Goal: Find specific page/section: Find specific page/section

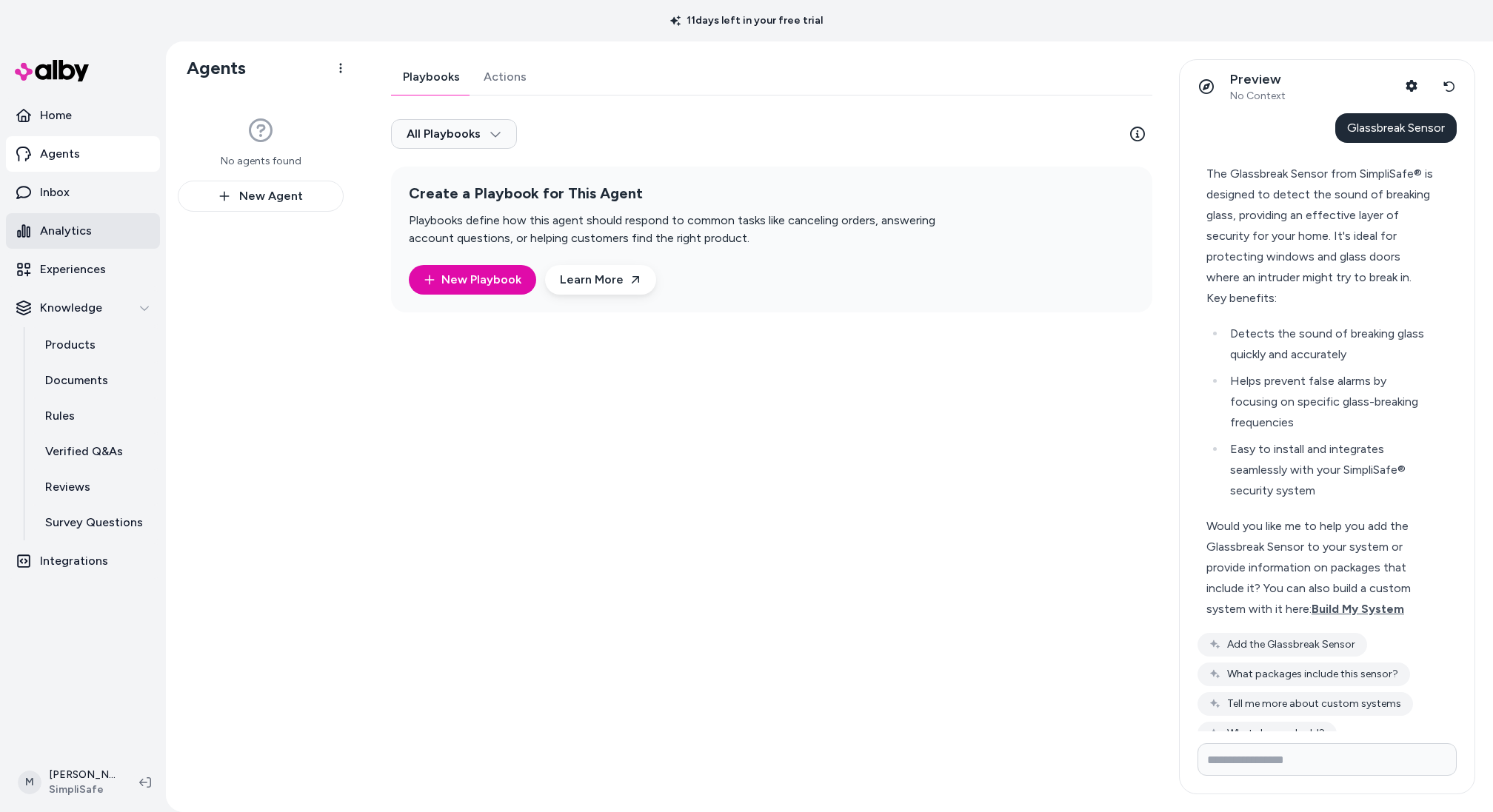
click at [90, 236] on link "Analytics" at bounding box center [83, 230] width 154 height 35
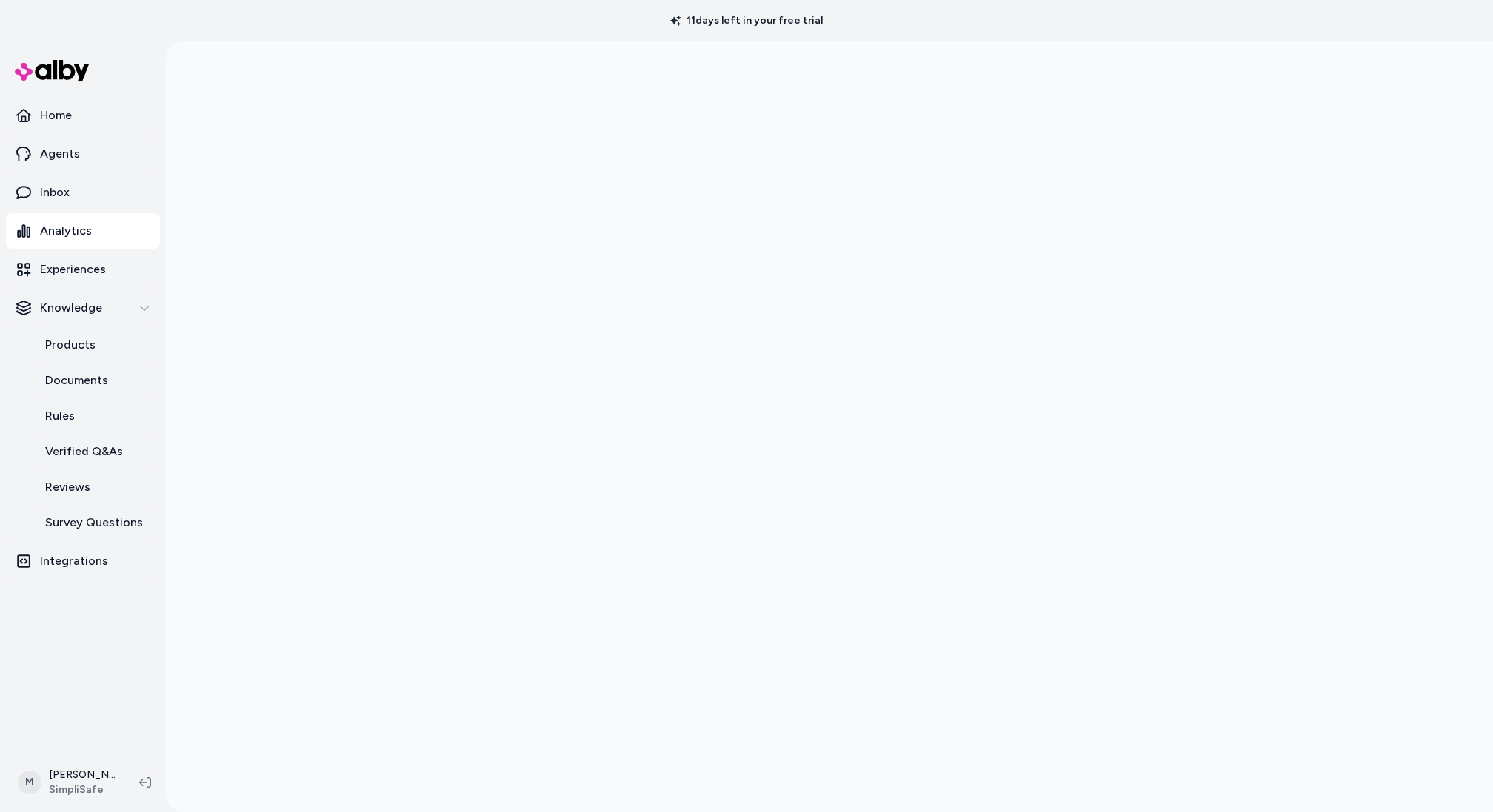
click at [39, 223] on link "Analytics" at bounding box center [83, 230] width 154 height 35
click at [56, 114] on p "Home" at bounding box center [55, 115] width 32 height 18
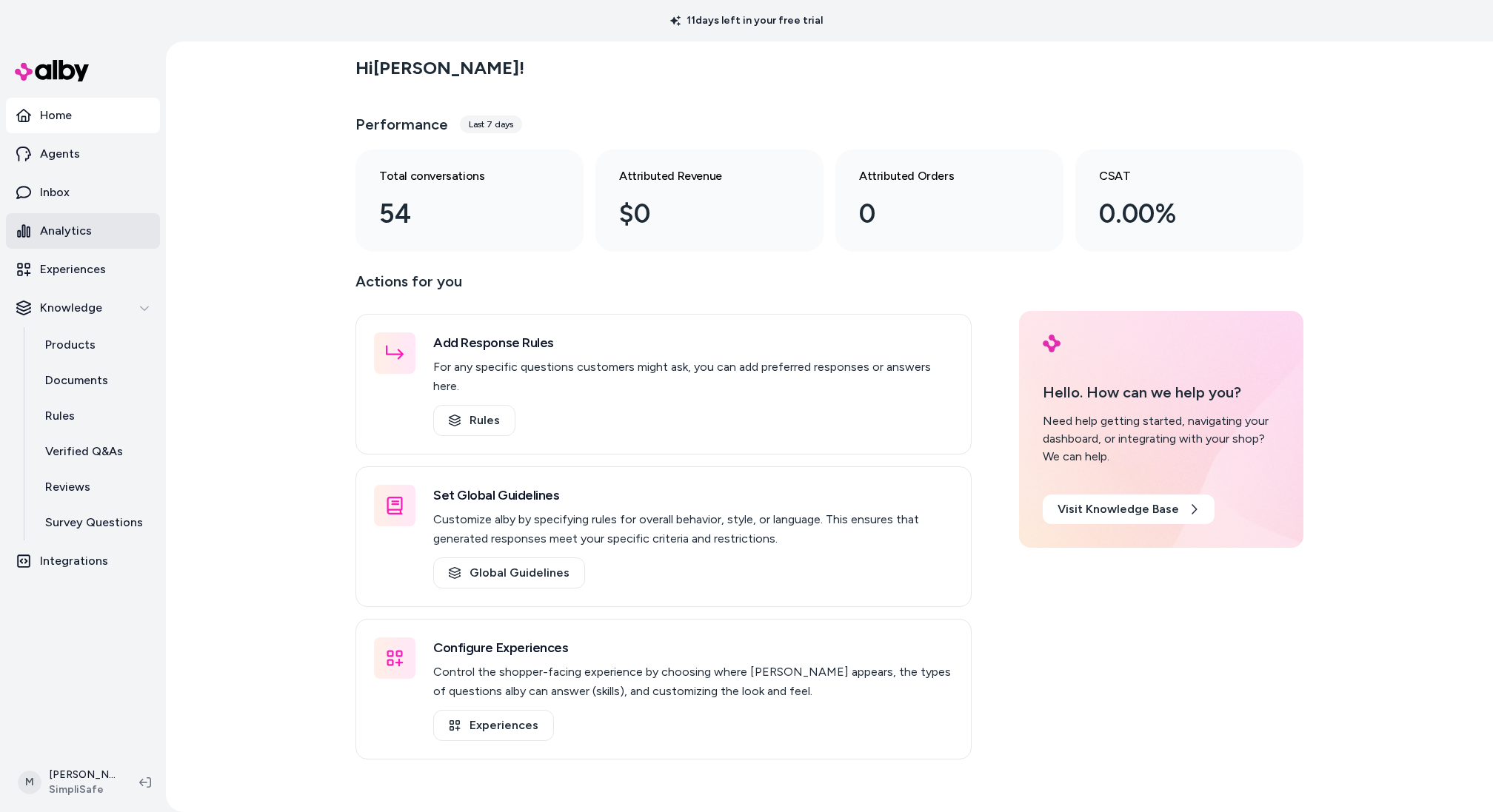
click at [100, 238] on link "Analytics" at bounding box center [83, 230] width 154 height 35
click at [61, 138] on link "Agents" at bounding box center [83, 154] width 154 height 35
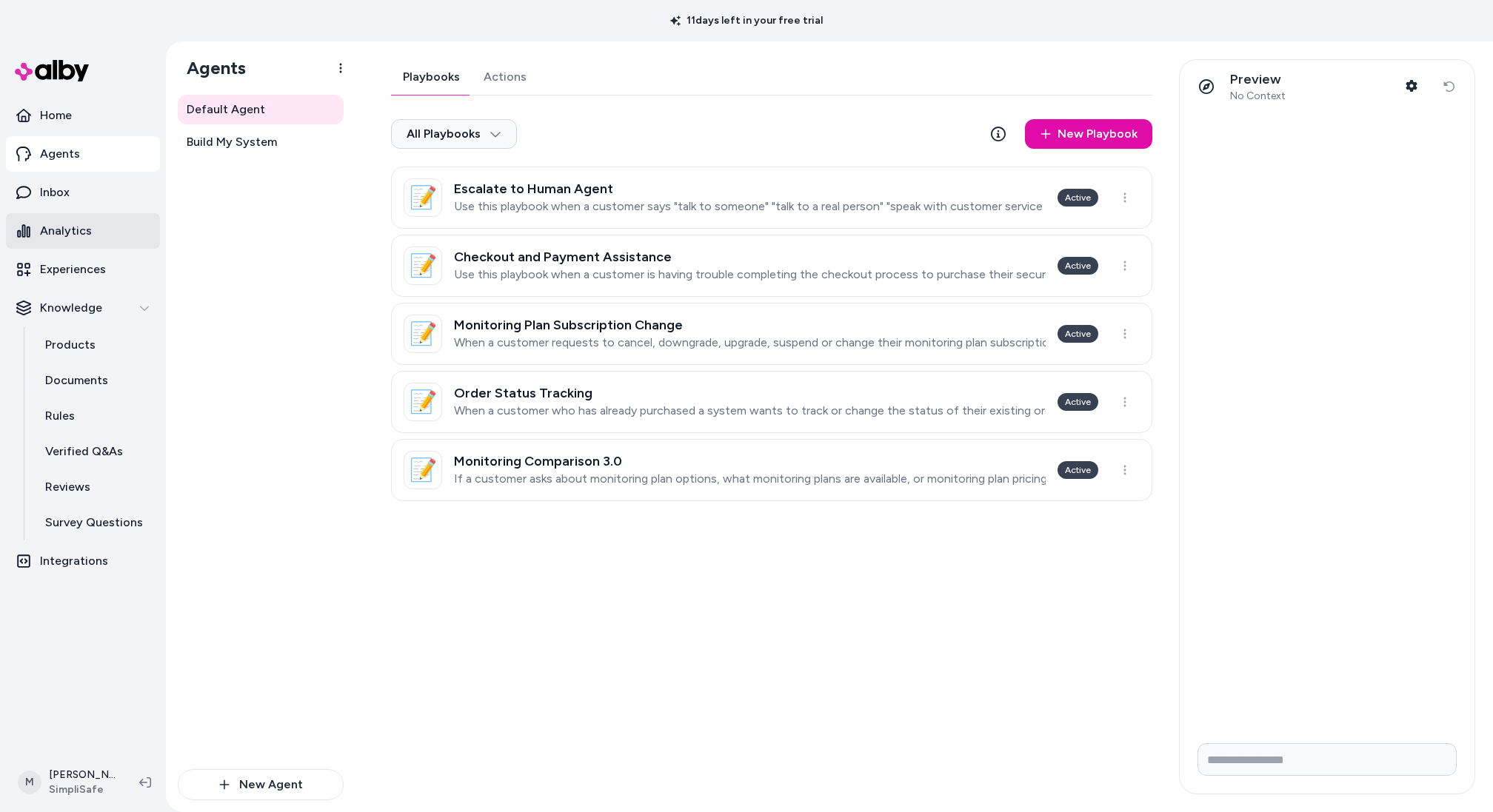
click at [95, 230] on link "Analytics" at bounding box center [83, 230] width 154 height 35
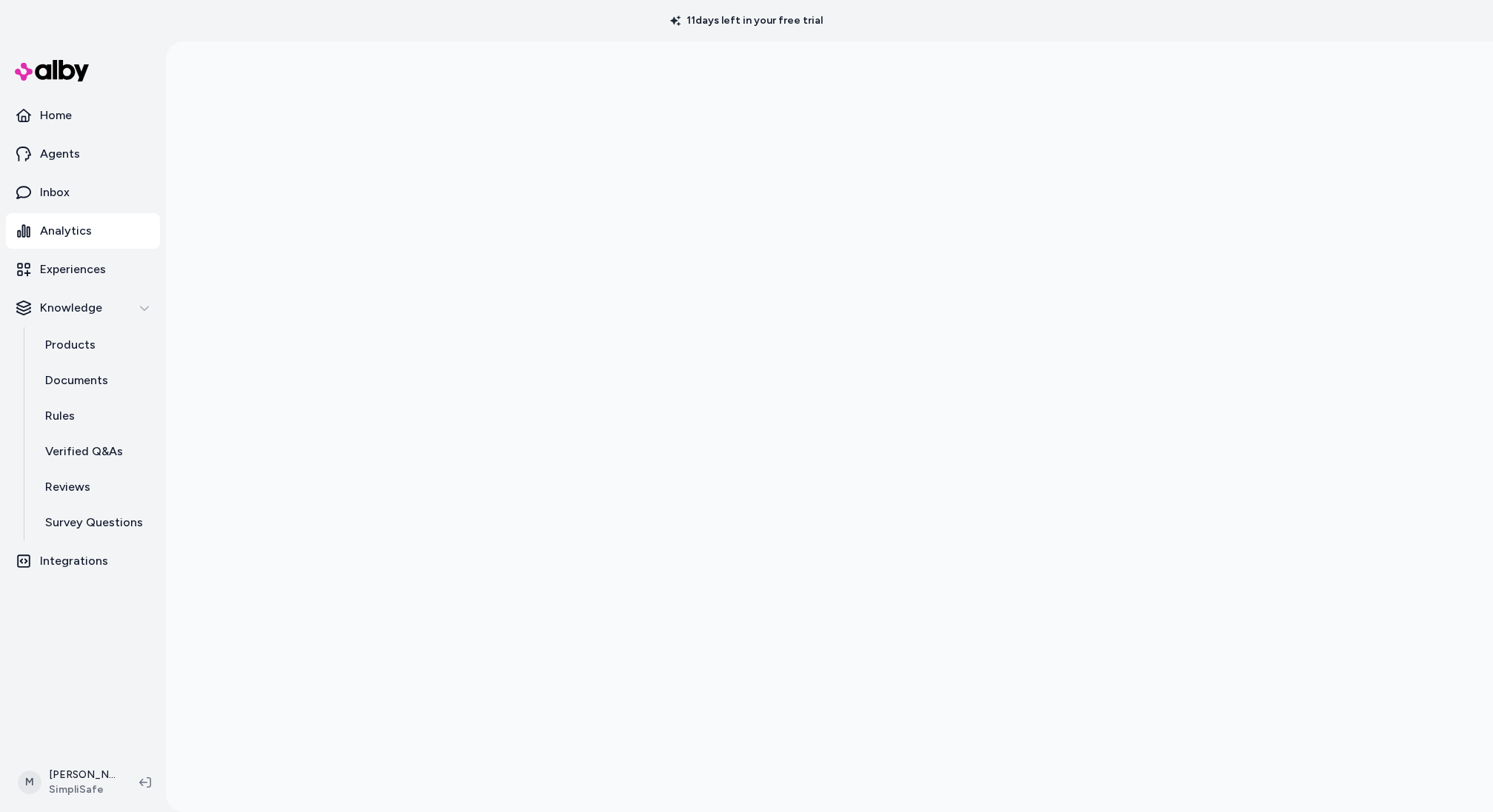
click at [108, 230] on link "Analytics" at bounding box center [83, 230] width 154 height 35
click at [44, 268] on p "Experiences" at bounding box center [72, 269] width 66 height 18
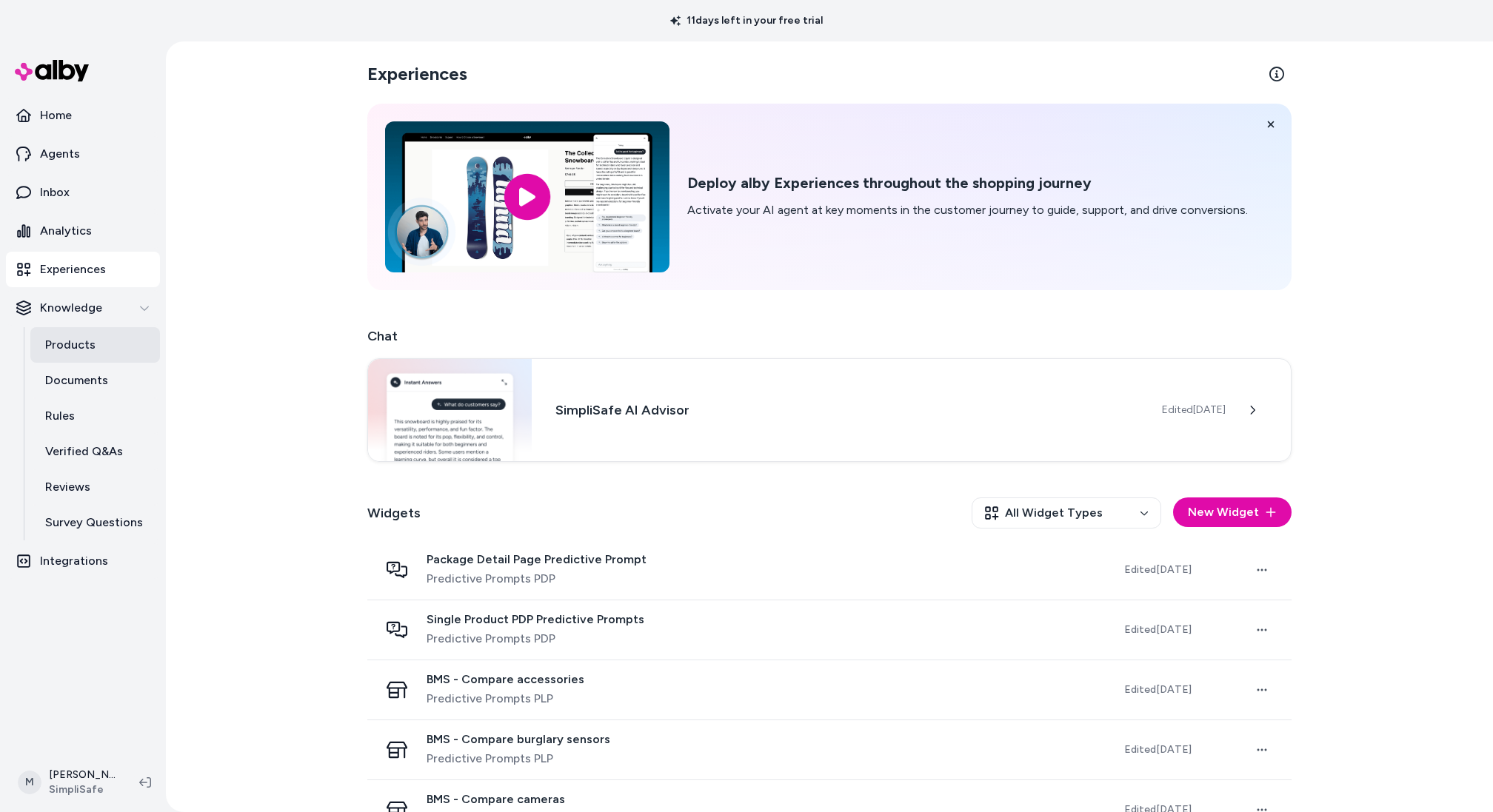
click at [110, 346] on link "Products" at bounding box center [95, 345] width 129 height 35
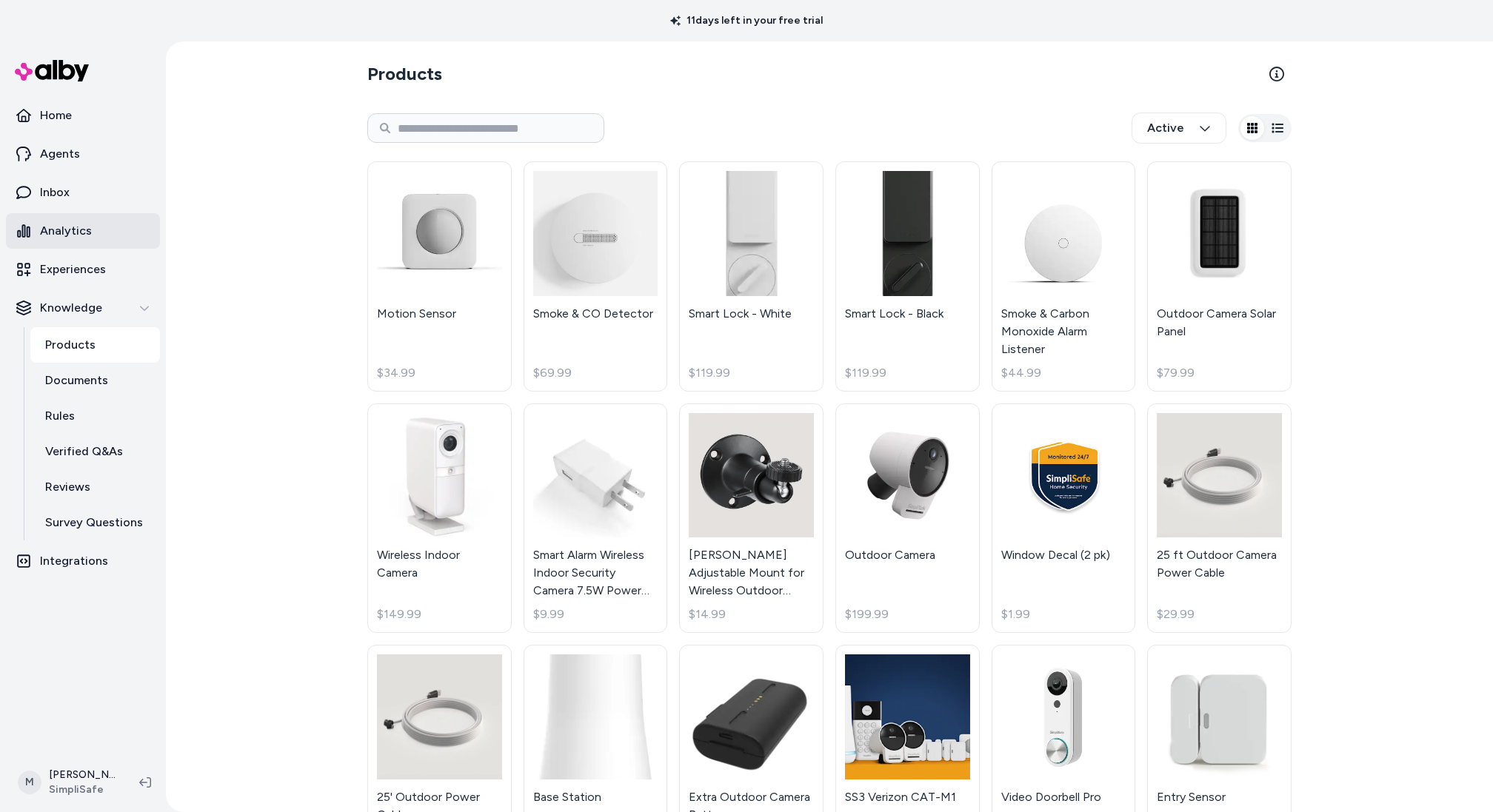
click at [78, 223] on p "Analytics" at bounding box center [65, 231] width 52 height 18
